Goal: Information Seeking & Learning: Learn about a topic

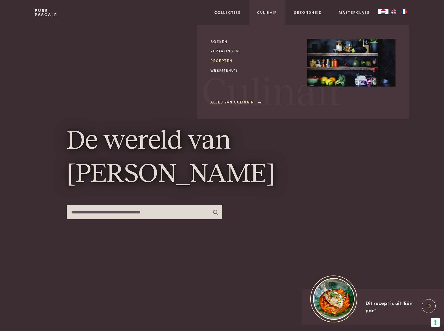
click at [221, 61] on link "Recepten" at bounding box center [254, 60] width 88 height 5
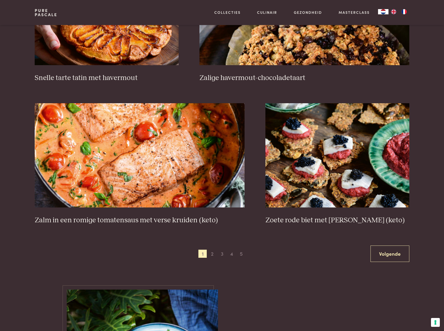
scroll to position [886, 0]
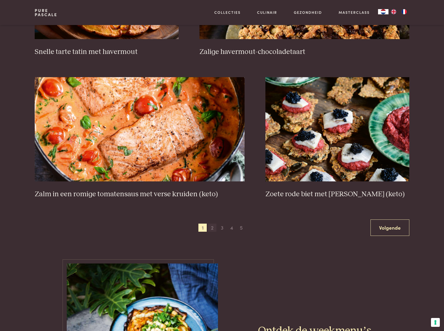
click at [214, 227] on span "2" at bounding box center [212, 228] width 8 height 8
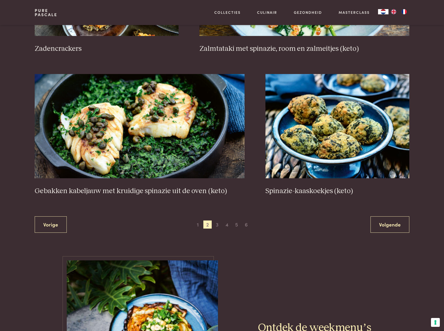
scroll to position [902, 0]
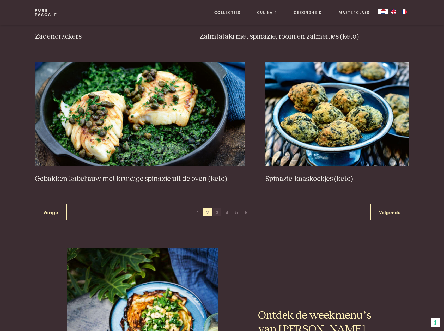
click at [219, 215] on span "3" at bounding box center [217, 212] width 8 height 8
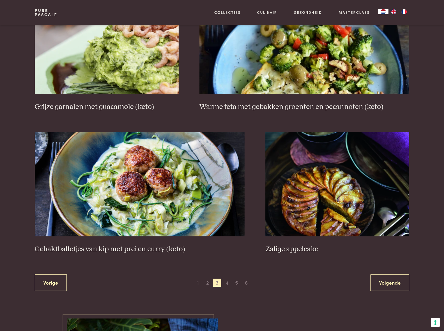
scroll to position [850, 0]
click at [226, 282] on span "4" at bounding box center [227, 282] width 8 height 8
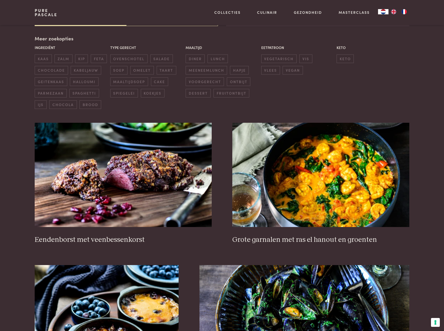
scroll to position [120, 0]
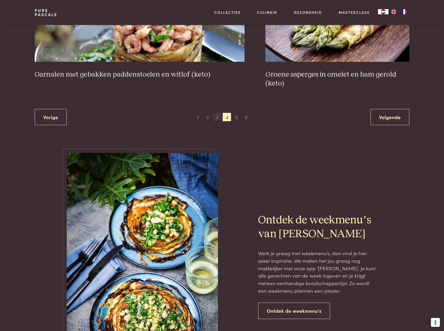
click at [216, 115] on span "3" at bounding box center [217, 117] width 8 height 8
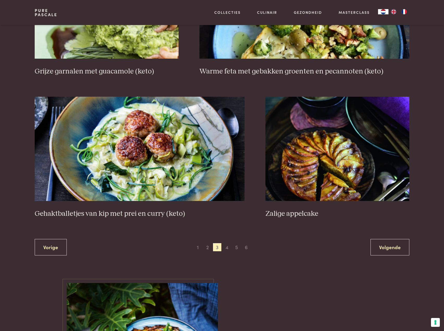
scroll to position [876, 0]
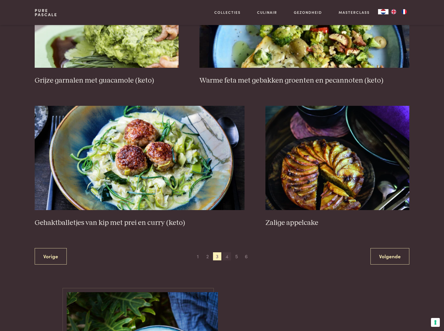
click at [226, 257] on span "4" at bounding box center [227, 256] width 8 height 8
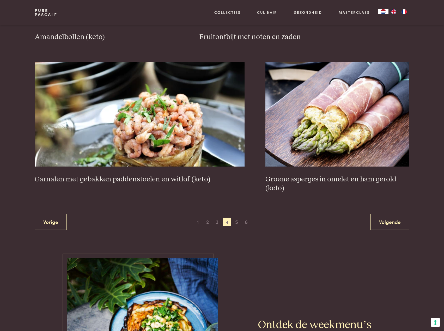
scroll to position [902, 0]
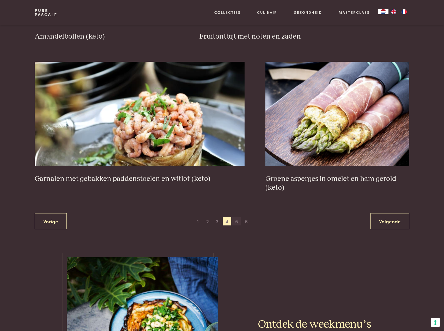
click at [235, 220] on span "5" at bounding box center [236, 221] width 8 height 8
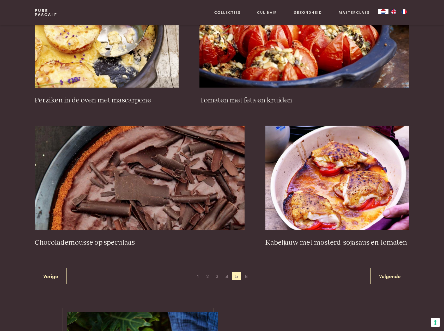
scroll to position [850, 0]
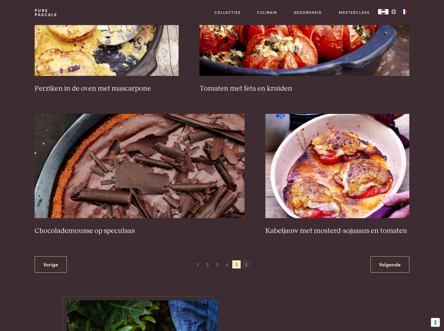
click at [244, 264] on span "6" at bounding box center [246, 264] width 8 height 8
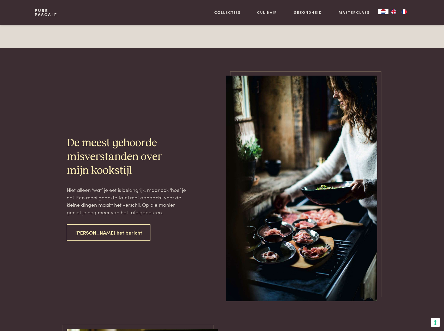
scroll to position [1112, 0]
